Goal: Task Accomplishment & Management: Complete application form

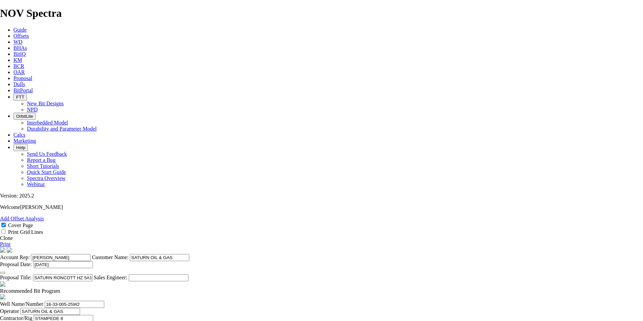
select select "field"
select select "location"
select select "province"
click at [13, 69] on icon at bounding box center [13, 72] width 0 height 6
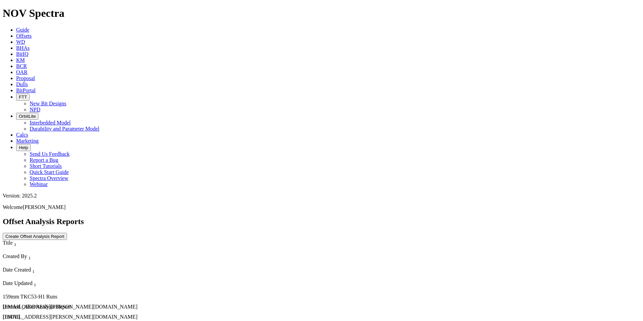
click at [16, 33] on icon at bounding box center [16, 36] width 0 height 6
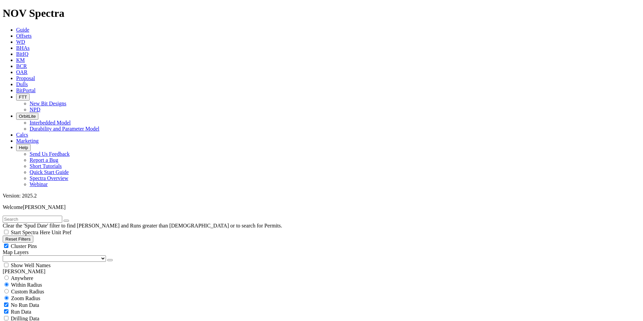
scroll to position [227, 0]
checkbox input "false"
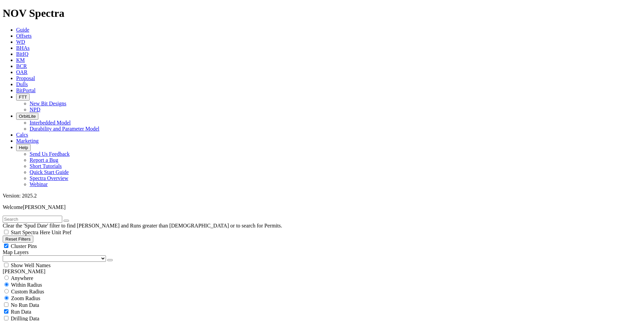
select select "? number:311.15 ?"
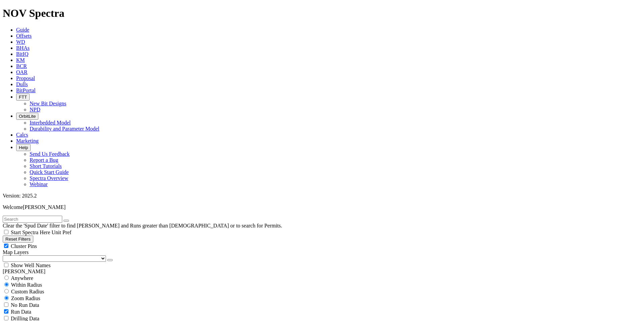
click at [35, 75] on span "Proposal" at bounding box center [25, 78] width 19 height 6
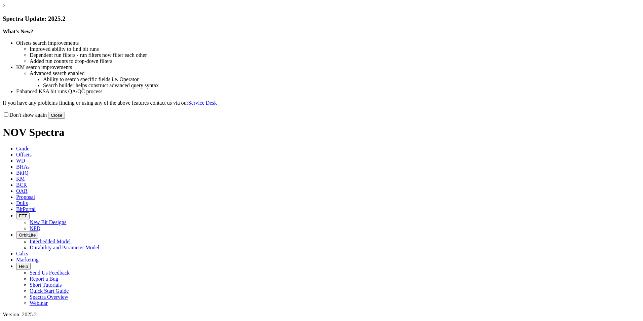
click at [65, 119] on button "Close" at bounding box center [56, 115] width 17 height 7
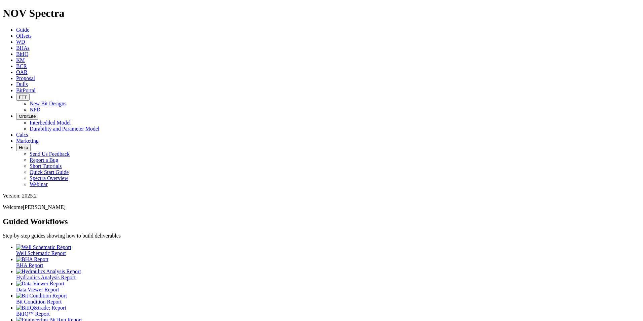
click at [16, 75] on icon at bounding box center [16, 78] width 0 height 6
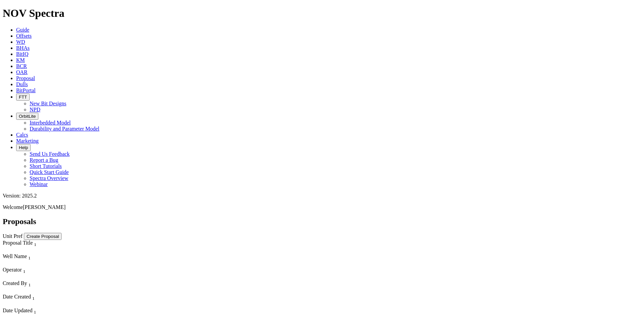
scroll to position [92, 0]
select select "field"
select select "location"
select select "province"
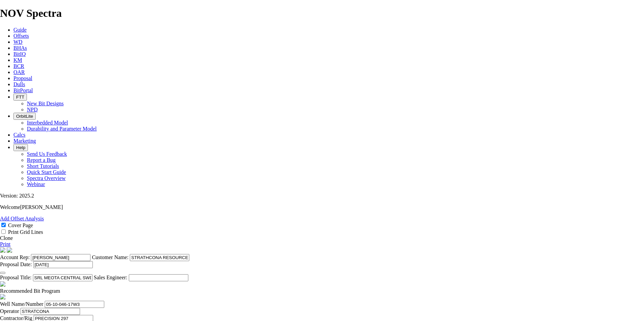
click at [0, 235] on span at bounding box center [0, 238] width 0 height 6
select select "field"
select select "location"
select select "province"
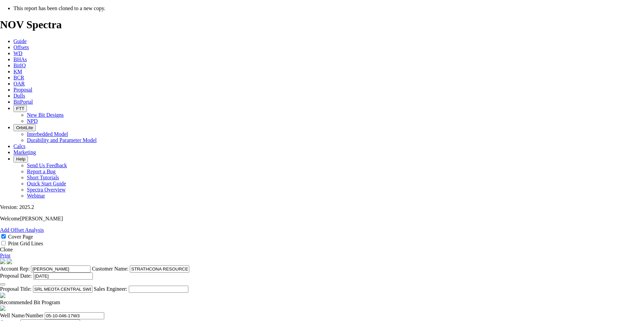
scroll to position [101, 0]
click at [3, 284] on icon "button" at bounding box center [3, 284] width 0 height 0
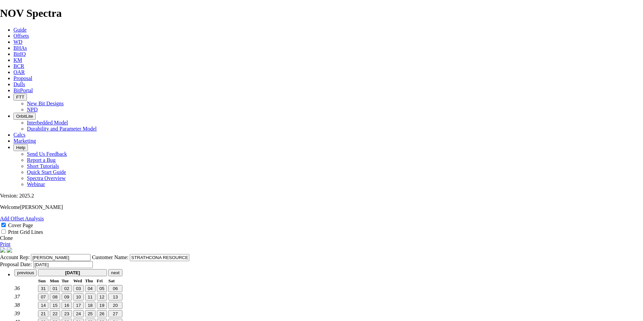
scroll to position [0, 0]
type input "[DATE]"
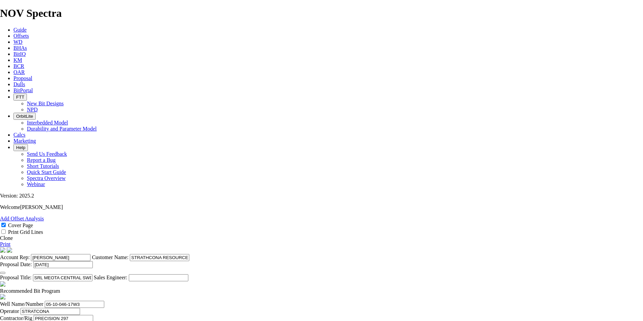
scroll to position [134, 0]
type input "[DATE]"
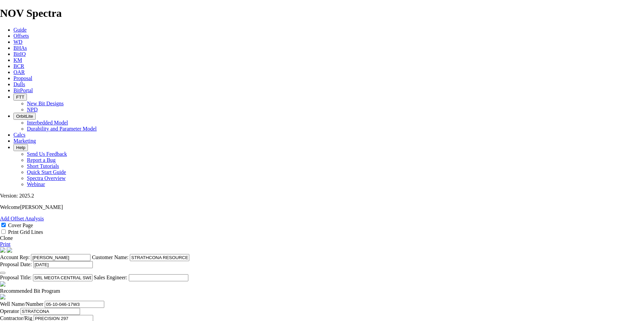
scroll to position [101, 0]
drag, startPoint x: 376, startPoint y: 153, endPoint x: 277, endPoint y: 158, distance: 98.9
click at [92, 274] on input "SRL MEOTA CENTRAL SWD DD 5D9-9-4C5-10-046-17W3" at bounding box center [63, 277] width 60 height 7
drag, startPoint x: 361, startPoint y: 156, endPoint x: 329, endPoint y: 154, distance: 32.6
click at [92, 274] on input "SRL WINTER 31C12-28 HZ 03-29-042-25W3" at bounding box center [63, 277] width 60 height 7
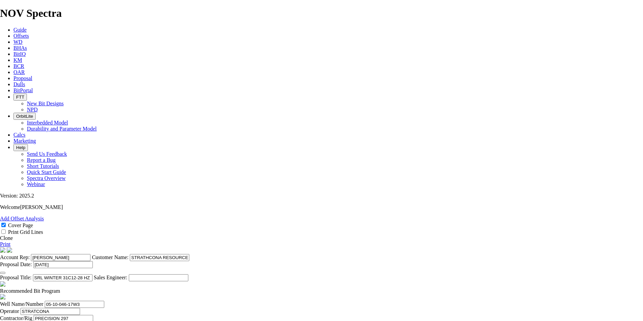
type input "SRL WINTER 31C12-28 HZ 03-29-042-25W3"
drag, startPoint x: 191, startPoint y: 250, endPoint x: 149, endPoint y: 241, distance: 43.5
paste input "3-29-042-25"
type input "03-29-042-25W3"
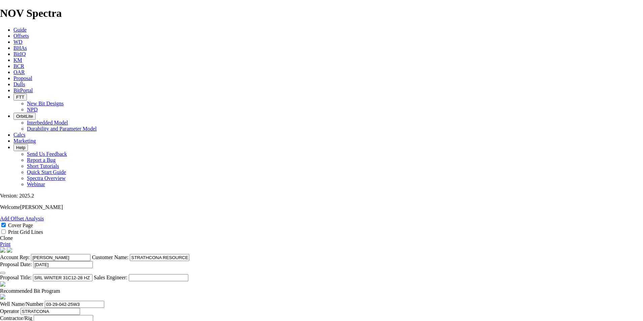
type input "[PERSON_NAME]"
type input "WINTER"
type input "12-28-042-25W3"
click at [60, 288] on span at bounding box center [60, 291] width 0 height 6
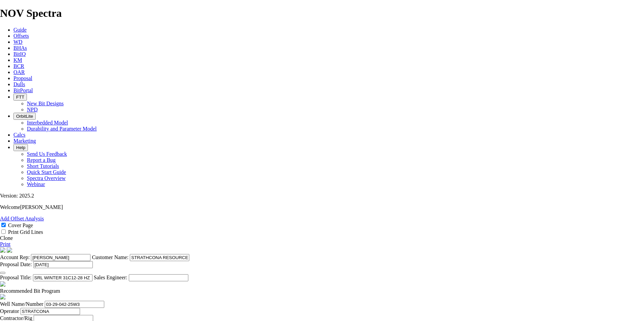
checkbox input "false"
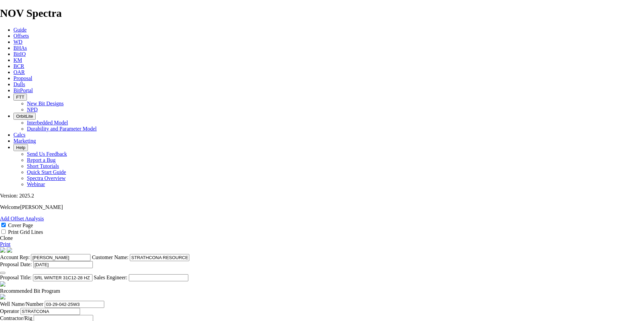
type input "5434"
type input "[PERSON_NAME]"
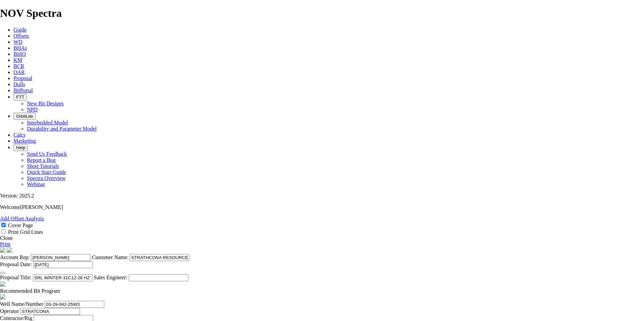
drag, startPoint x: 426, startPoint y: 180, endPoint x: 392, endPoint y: 183, distance: 34.8
type input "[PHONE_NUMBER]"
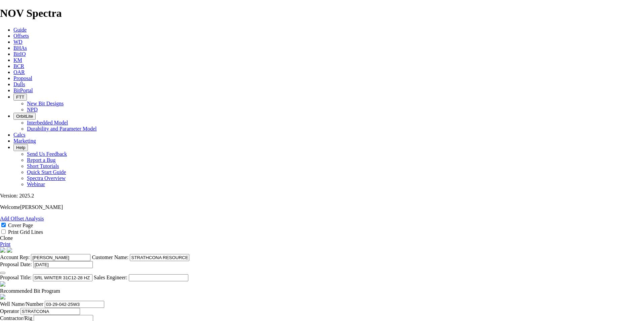
type input "375"
drag, startPoint x: 216, startPoint y: 231, endPoint x: 196, endPoint y: 229, distance: 20.2
type input "270"
type input "TK66-A2A"
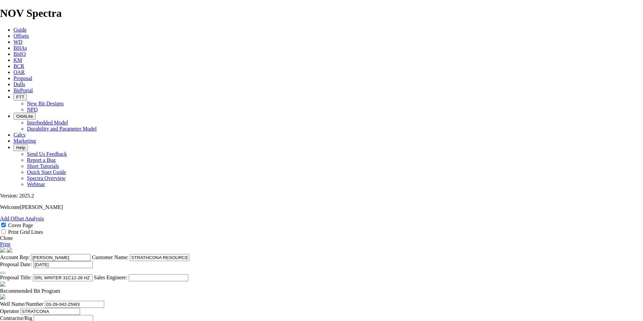
type input "28750"
type input "3"
type input "200"
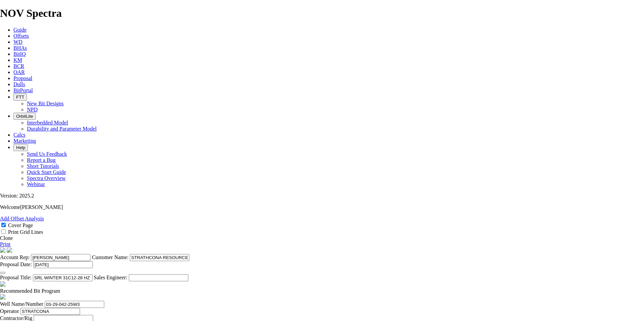
type input "TK53-C1"
type input "8000"
type input "7000"
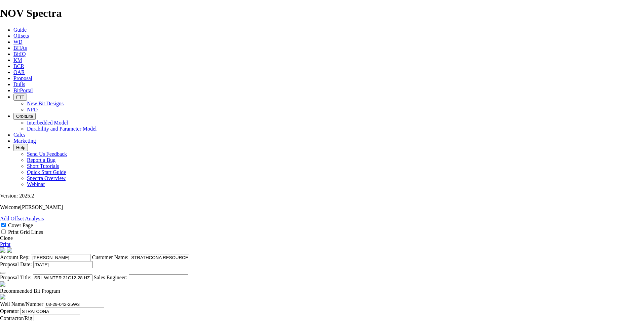
type input "28750"
drag, startPoint x: 338, startPoint y: 279, endPoint x: 133, endPoint y: 271, distance: 204.2
drag, startPoint x: 278, startPoint y: 212, endPoint x: 266, endPoint y: 213, distance: 11.8
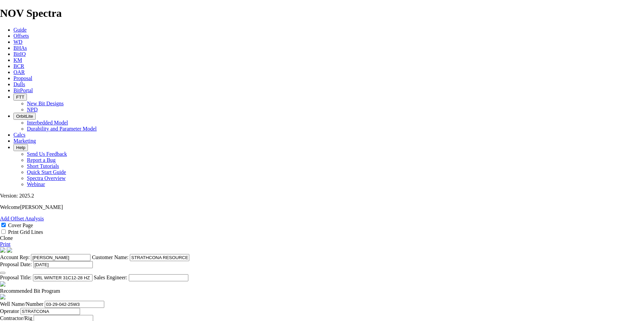
type input "130"
type input "100"
type input "130"
type input "1.3"
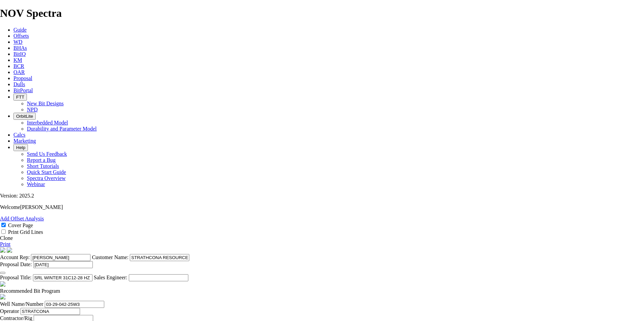
type input "934"
type input "1251"
type input "804"
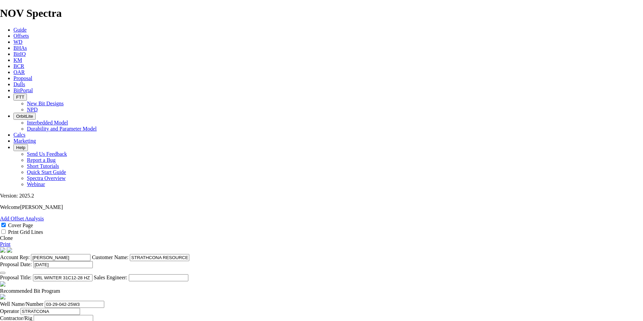
drag, startPoint x: 391, startPoint y: 214, endPoint x: 378, endPoint y: 216, distance: 13.3
type input "25"
type input "5.2"
drag, startPoint x: 391, startPoint y: 228, endPoint x: 390, endPoint y: 231, distance: 3.5
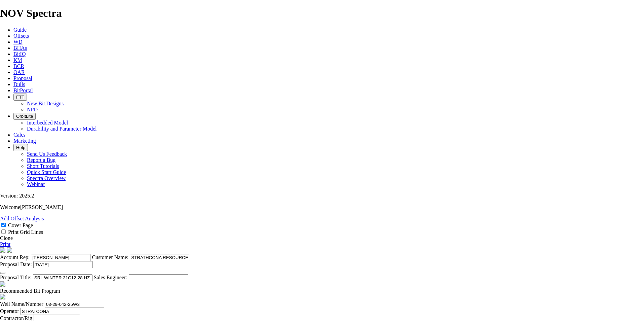
type input "60"
type input "13.4"
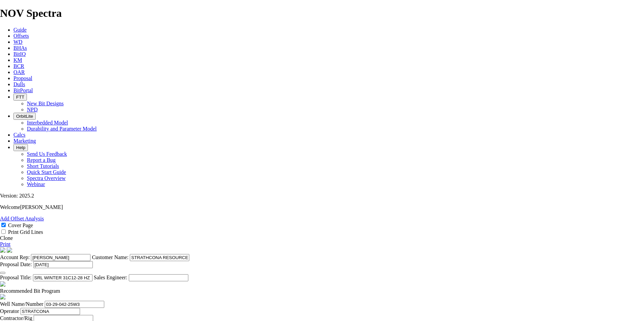
type input "80"
type input "317"
type input "3.9625"
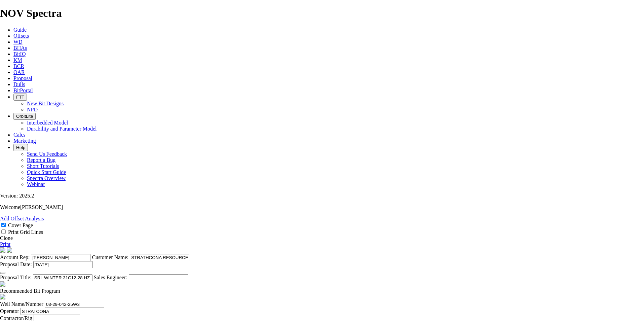
drag, startPoint x: 392, startPoint y: 254, endPoint x: 377, endPoint y: 256, distance: 15.3
type input "100"
drag, startPoint x: 357, startPoint y: 253, endPoint x: 325, endPoint y: 256, distance: 31.4
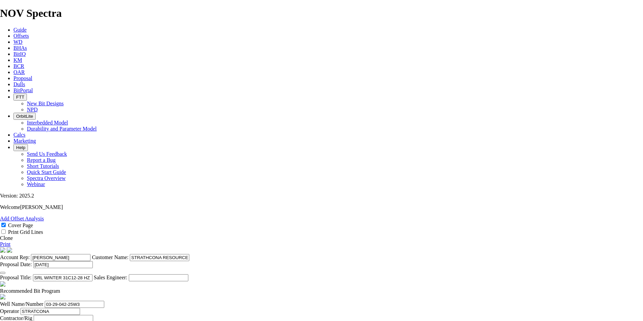
type input "3.17"
drag, startPoint x: 391, startPoint y: 239, endPoint x: 372, endPoint y: 239, distance: 18.8
click at [10, 241] on link "Print" at bounding box center [5, 244] width 10 height 6
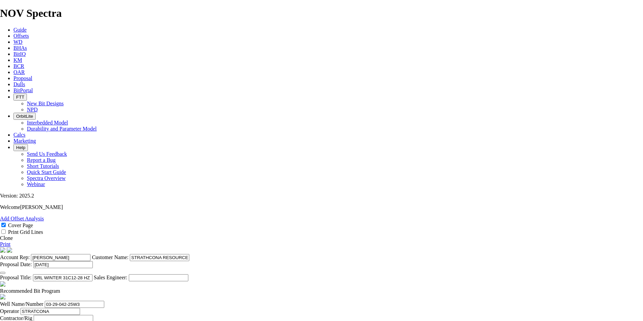
click at [32, 75] on span "Proposal" at bounding box center [22, 78] width 19 height 6
